Goal: Information Seeking & Learning: Learn about a topic

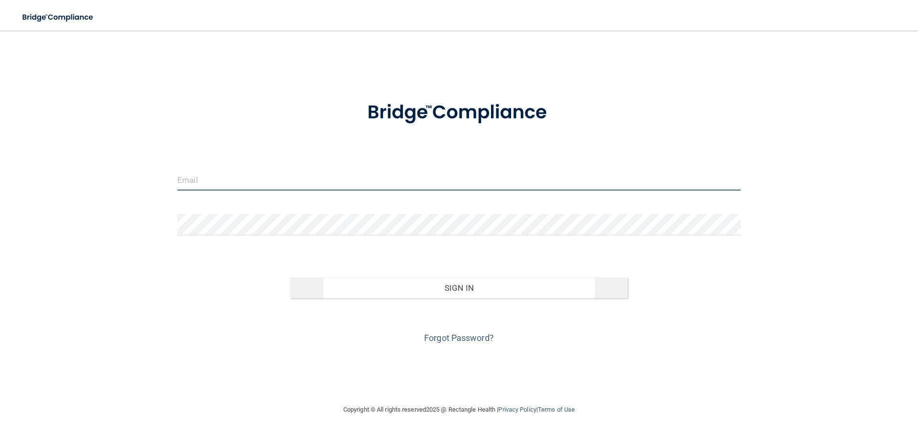
type input "[EMAIL_ADDRESS][DOMAIN_NAME]"
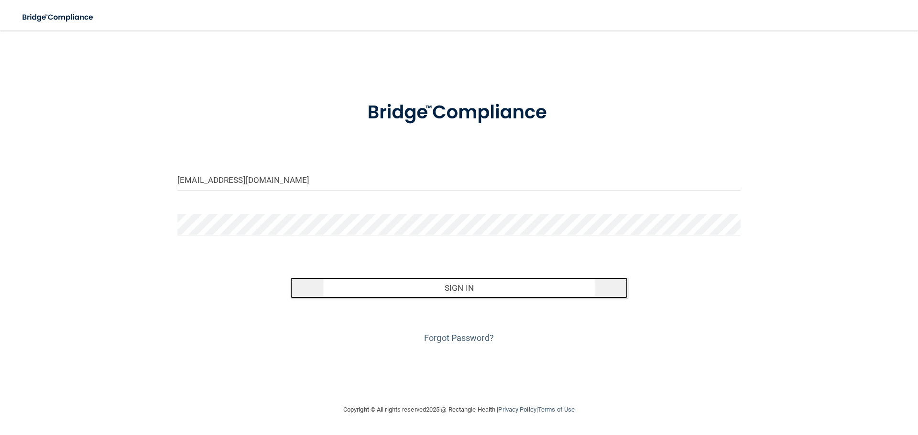
click at [373, 294] on button "Sign In" at bounding box center [459, 288] width 338 height 21
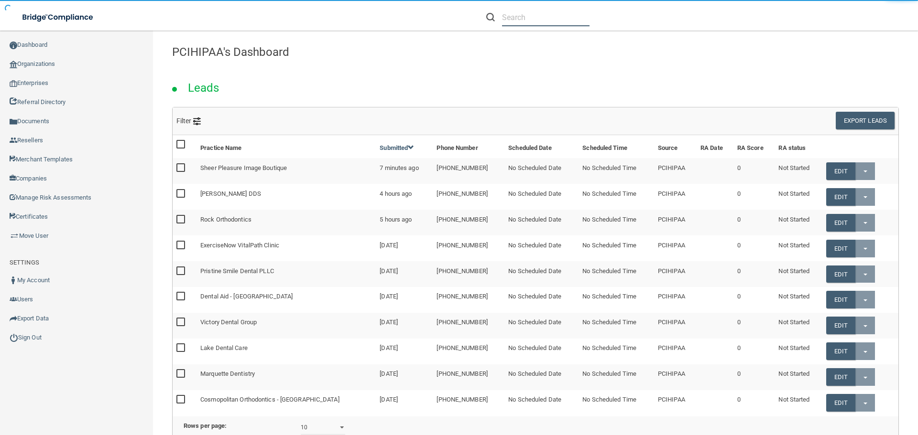
click at [556, 17] on input "text" at bounding box center [545, 18] width 87 height 18
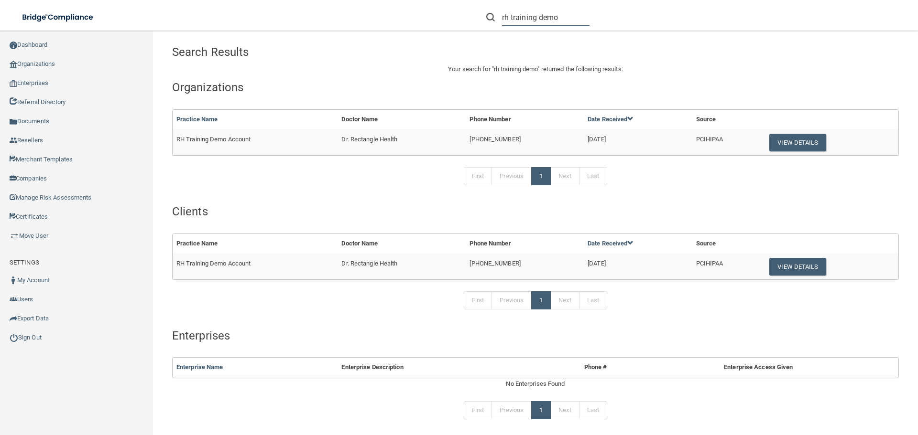
type input "rh training demo"
click at [220, 136] on span "RH Training Demo Account" at bounding box center [213, 139] width 74 height 7
click at [783, 143] on button "View Details" at bounding box center [797, 143] width 56 height 18
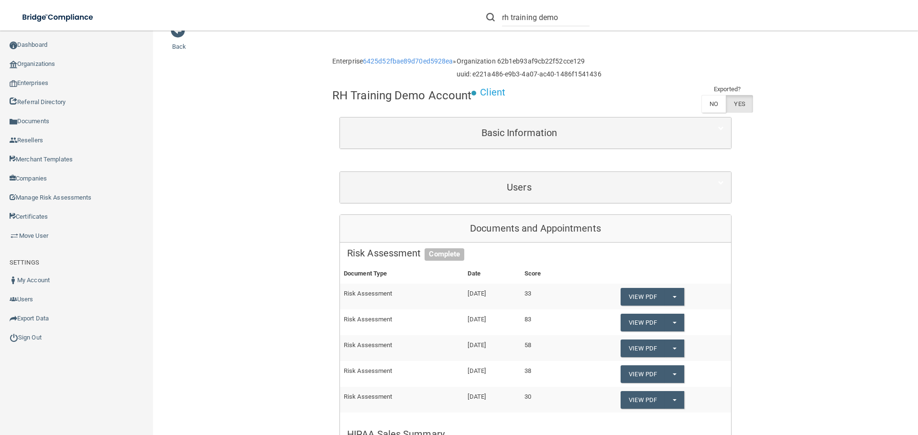
scroll to position [48, 0]
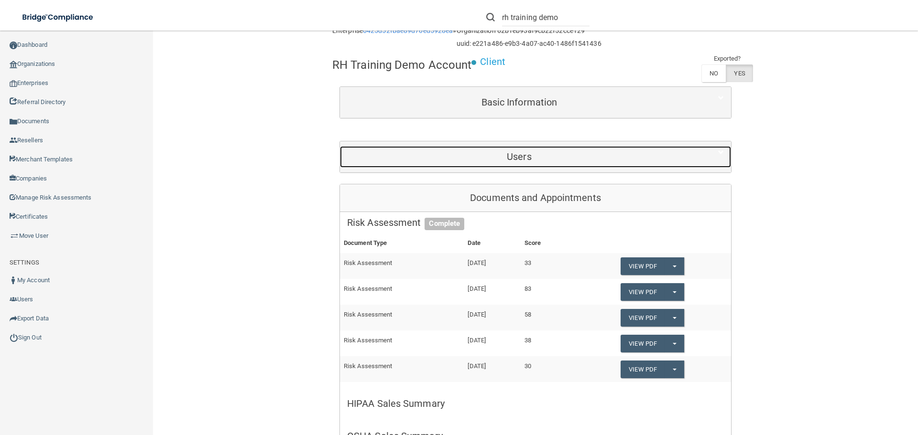
click at [515, 157] on h5 "Users" at bounding box center [519, 156] width 344 height 11
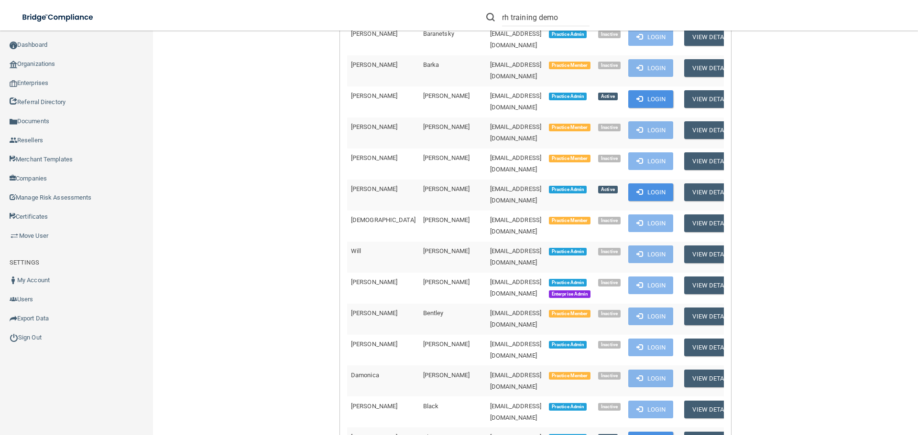
scroll to position [621, 0]
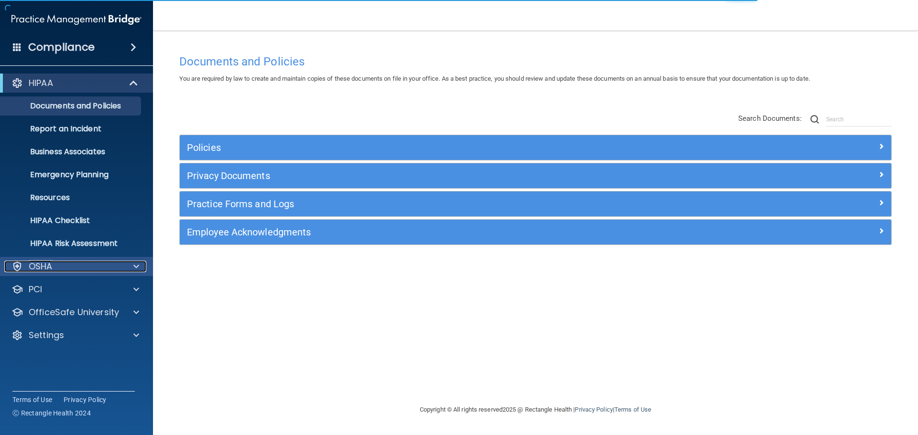
click at [102, 270] on div "OSHA" at bounding box center [63, 266] width 119 height 11
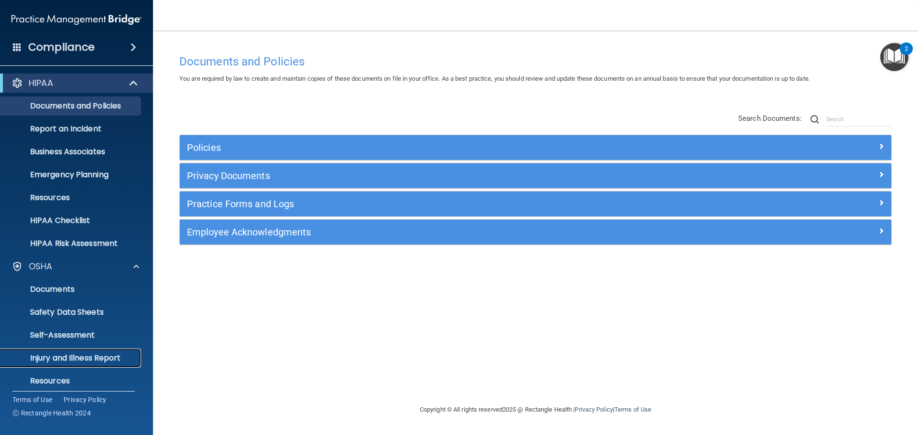
click at [58, 358] on p "Injury and Illness Report" at bounding box center [71, 359] width 130 height 10
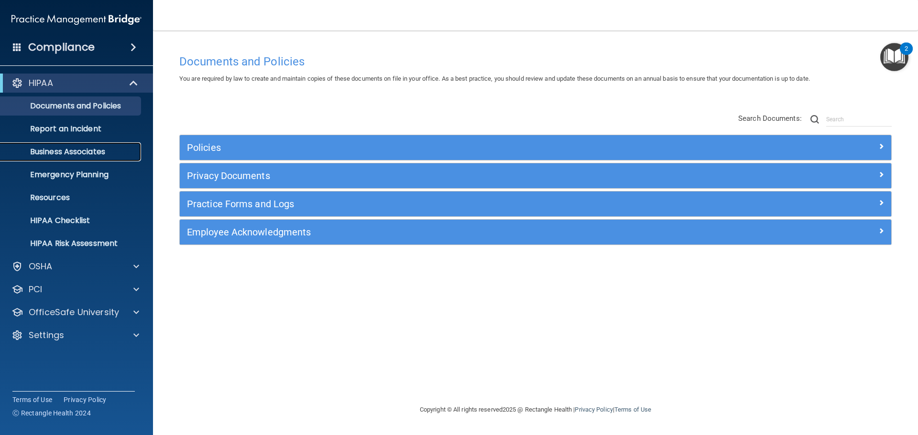
click at [72, 154] on p "Business Associates" at bounding box center [71, 152] width 130 height 10
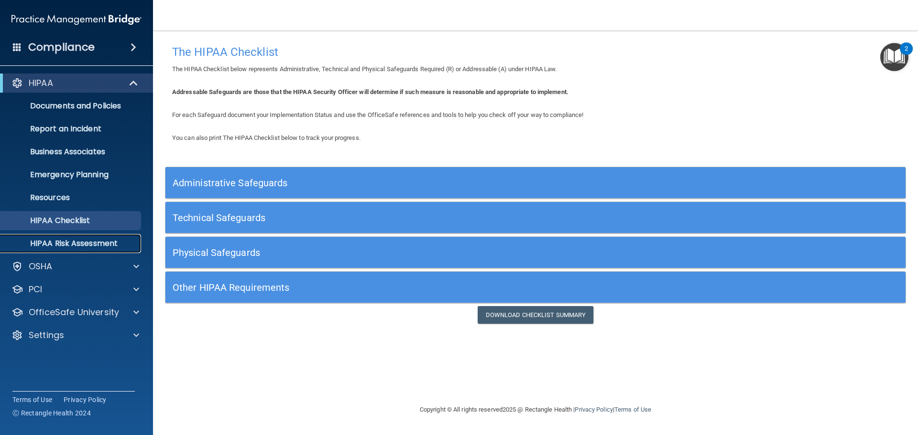
click at [73, 239] on p "HIPAA Risk Assessment" at bounding box center [71, 244] width 130 height 10
